Goal: Task Accomplishment & Management: Complete application form

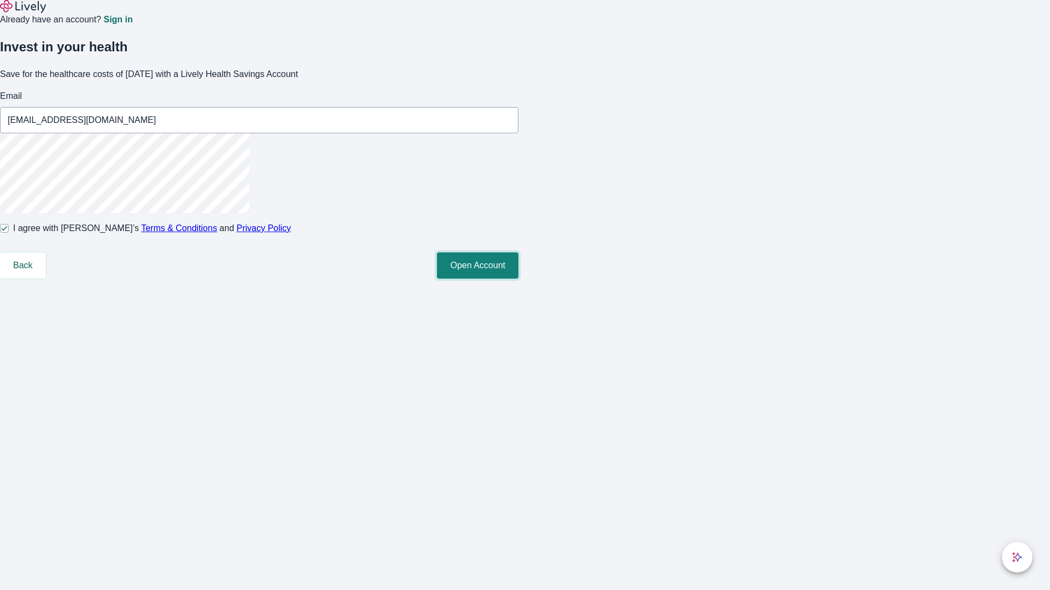
click at [518, 279] on button "Open Account" at bounding box center [477, 266] width 81 height 26
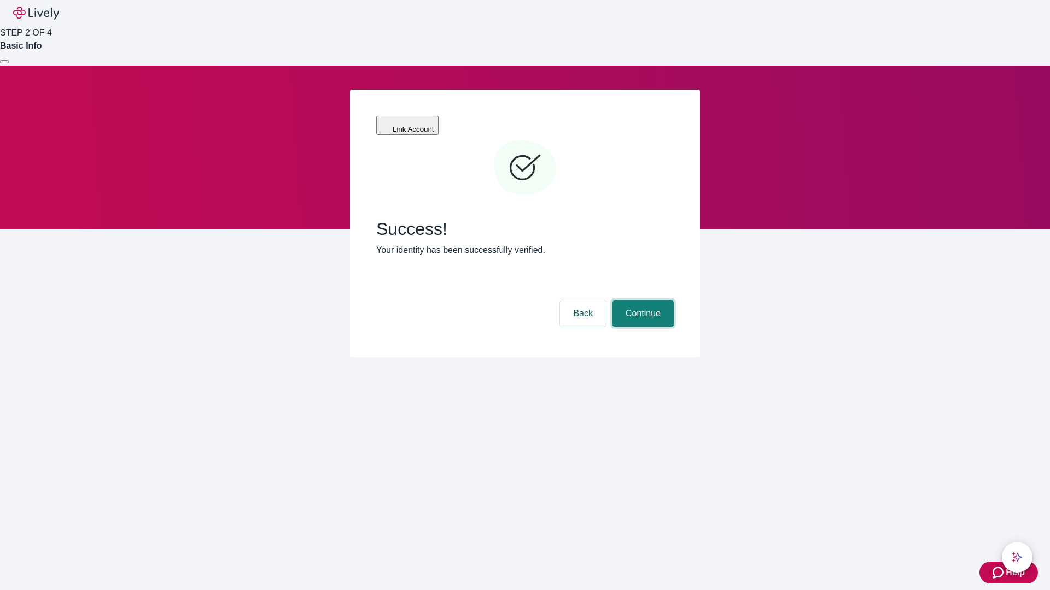
click at [641, 301] on button "Continue" at bounding box center [642, 314] width 61 height 26
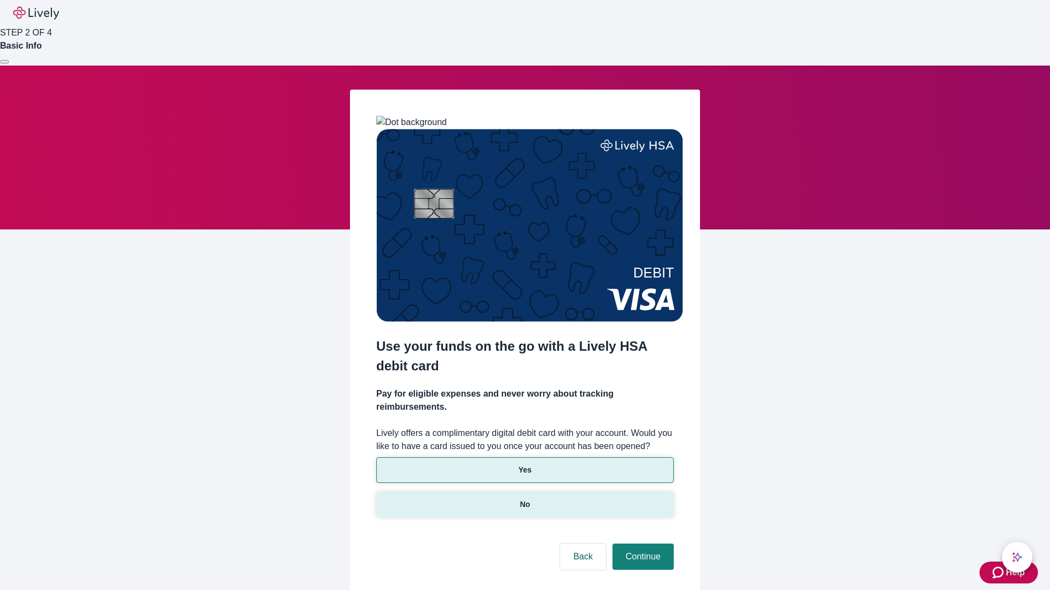
click at [524, 499] on p "No" at bounding box center [525, 504] width 10 height 11
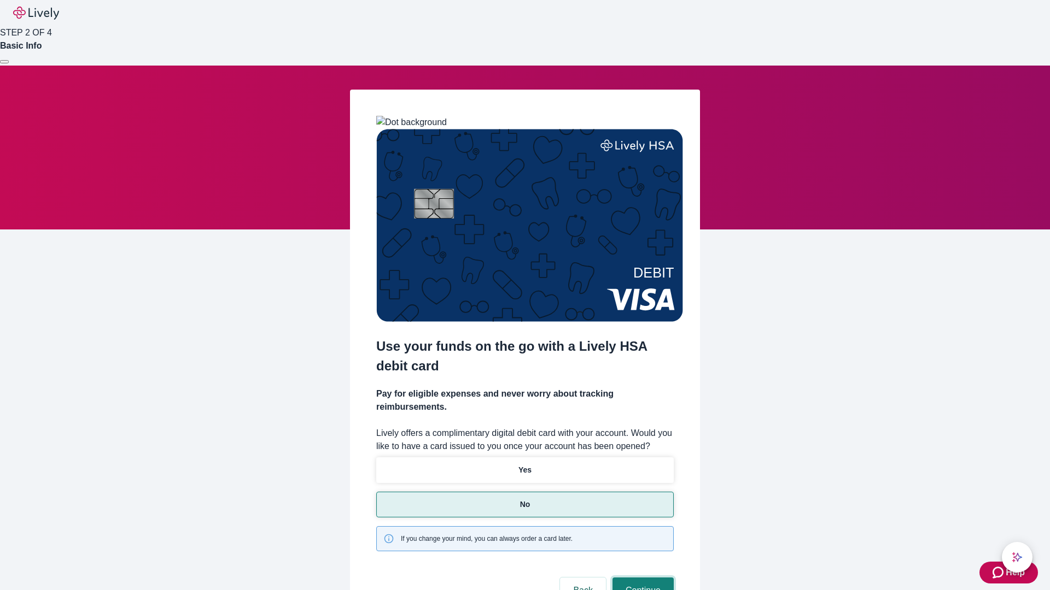
click at [641, 578] on button "Continue" at bounding box center [642, 591] width 61 height 26
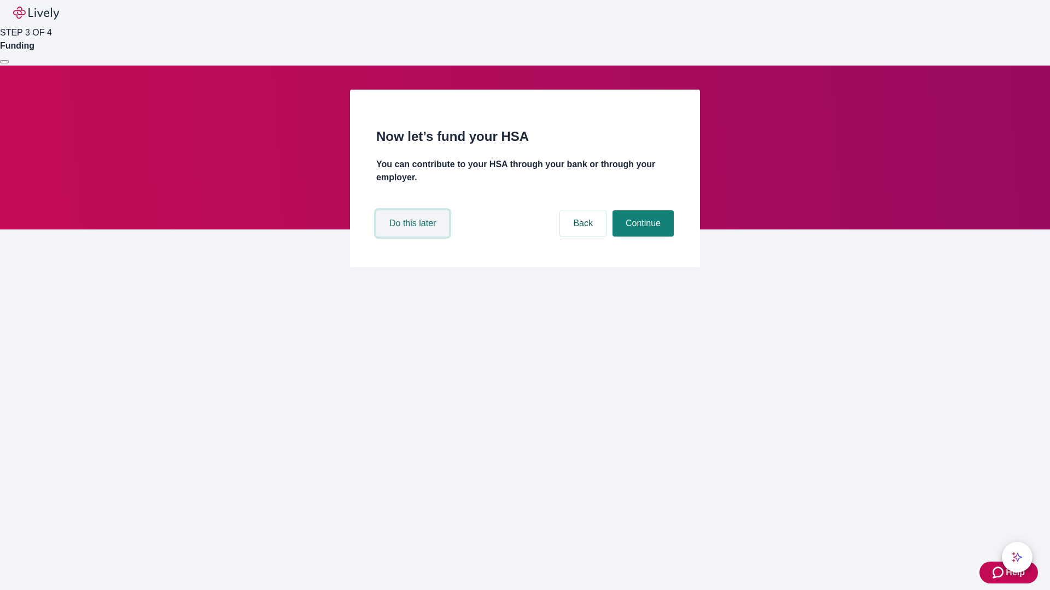
click at [414, 237] on button "Do this later" at bounding box center [412, 223] width 73 height 26
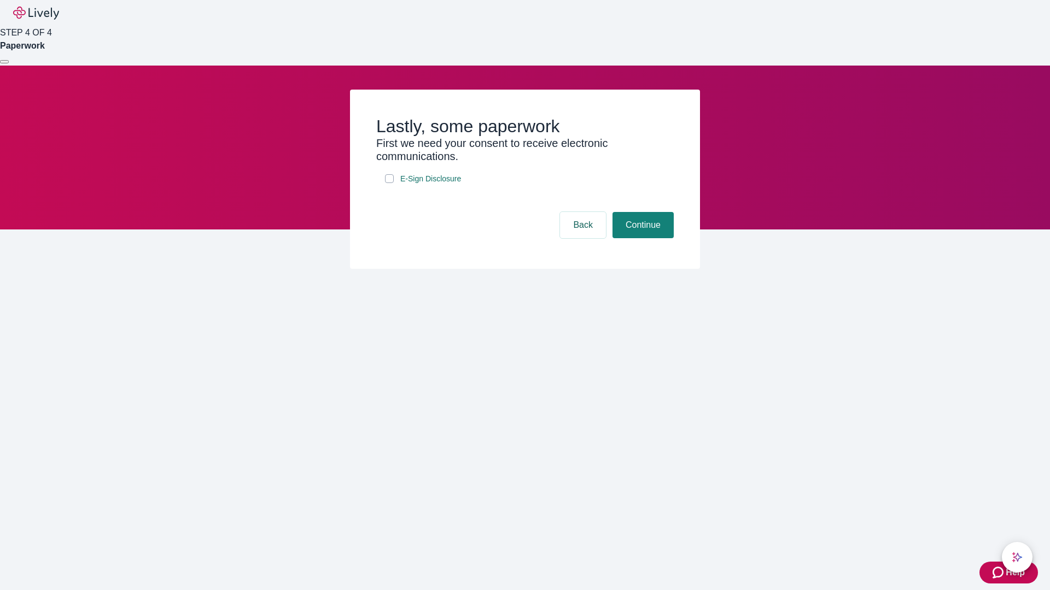
click at [389, 183] on input "E-Sign Disclosure" at bounding box center [389, 178] width 9 height 9
checkbox input "true"
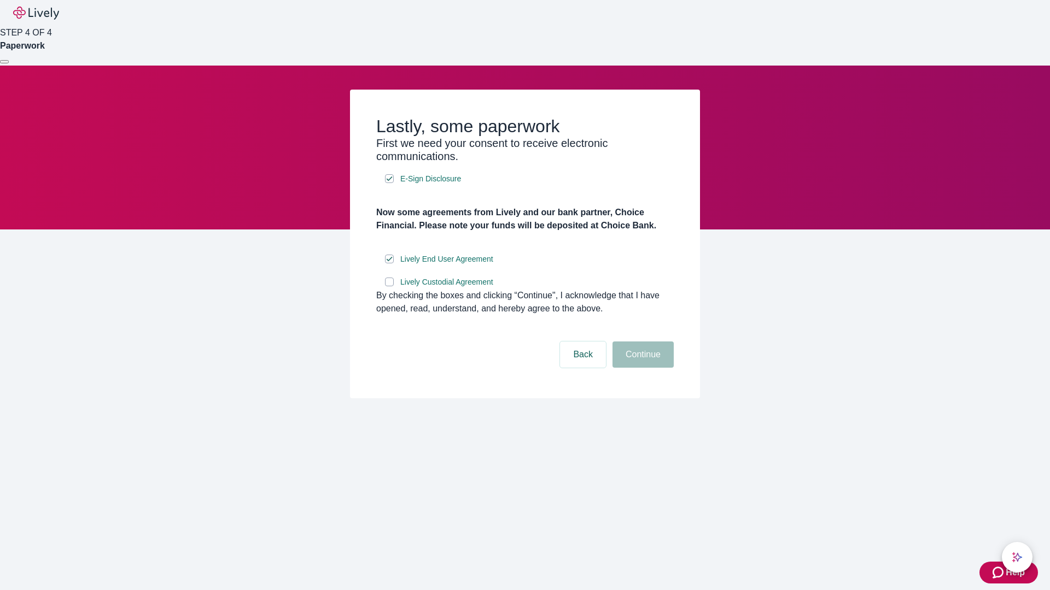
click at [389, 286] on input "Lively Custodial Agreement" at bounding box center [389, 282] width 9 height 9
checkbox input "true"
click at [641, 368] on button "Continue" at bounding box center [642, 355] width 61 height 26
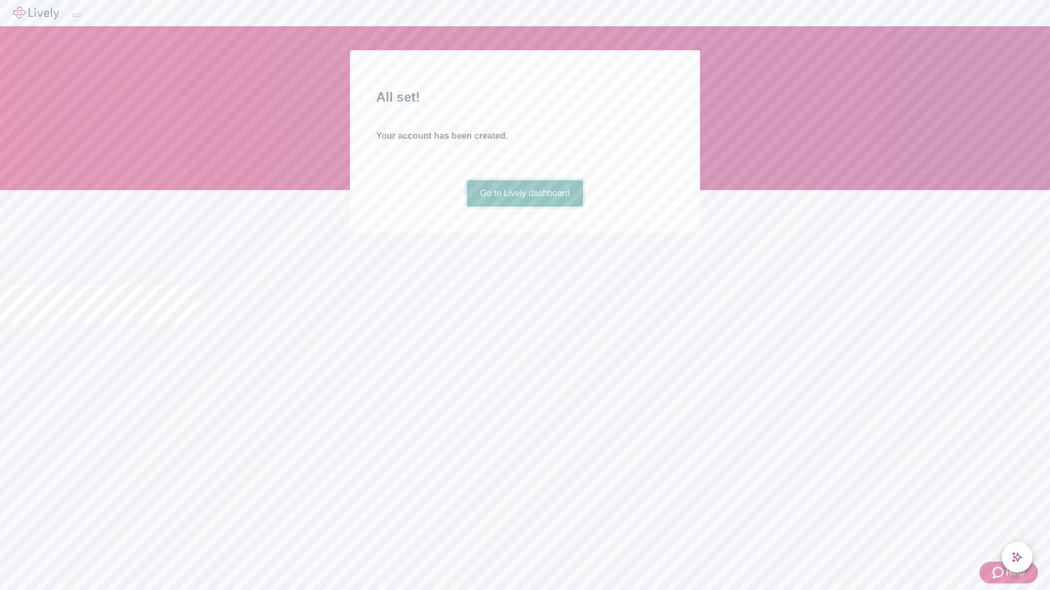
click at [524, 207] on link "Go to Lively dashboard" at bounding box center [525, 193] width 116 height 26
